Goal: Information Seeking & Learning: Learn about a topic

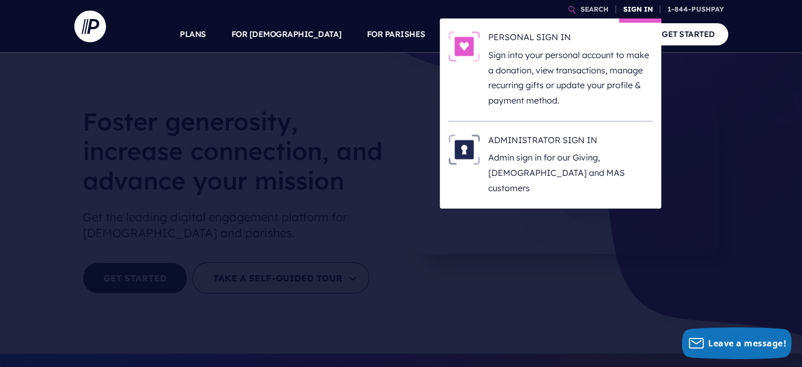
click at [632, 8] on link "SIGN IN" at bounding box center [638, 9] width 38 height 18
click at [522, 45] on h6 "PERSONAL SIGN IN" at bounding box center [571, 39] width 165 height 16
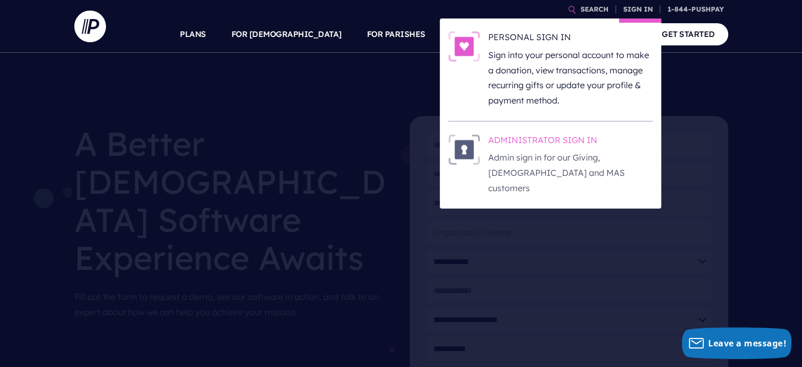
click at [534, 142] on h6 "ADMINISTRATOR SIGN IN" at bounding box center [571, 142] width 165 height 16
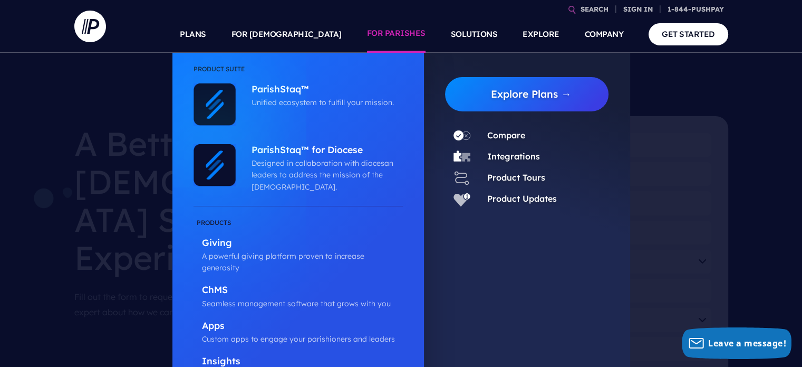
click at [388, 35] on link "FOR PARISHES" at bounding box center [396, 34] width 59 height 37
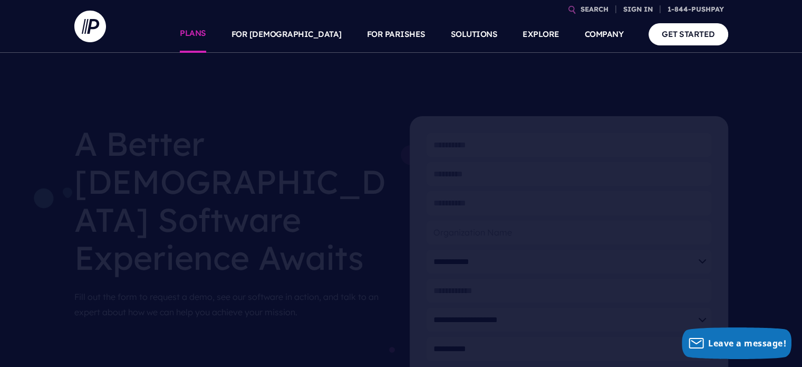
click at [206, 31] on link "PLANS" at bounding box center [193, 34] width 26 height 37
